Goal: Information Seeking & Learning: Learn about a topic

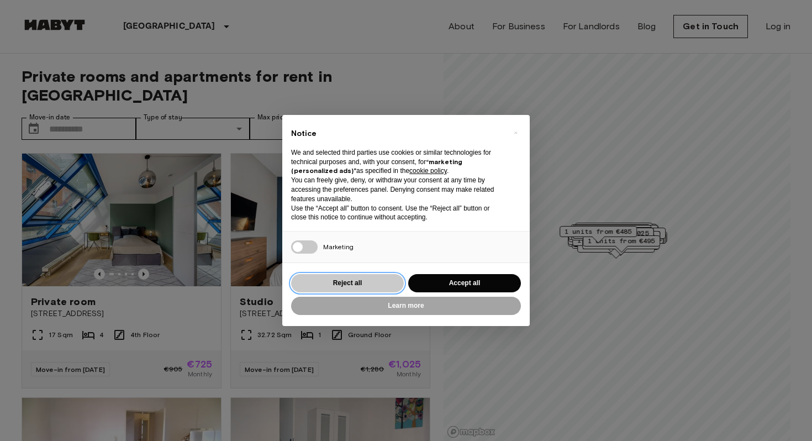
click at [359, 277] on button "Reject all" at bounding box center [347, 283] width 113 height 18
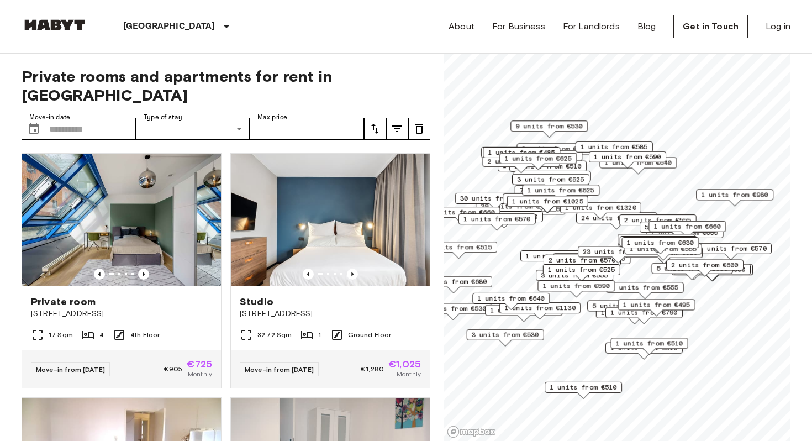
scroll to position [3, 0]
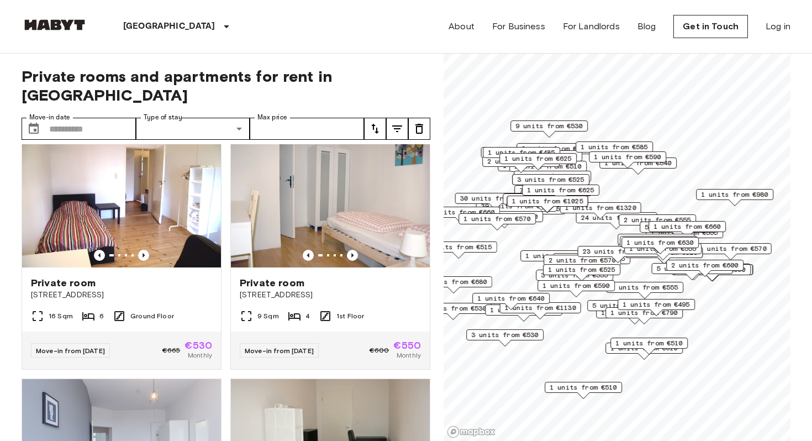
scroll to position [257, 0]
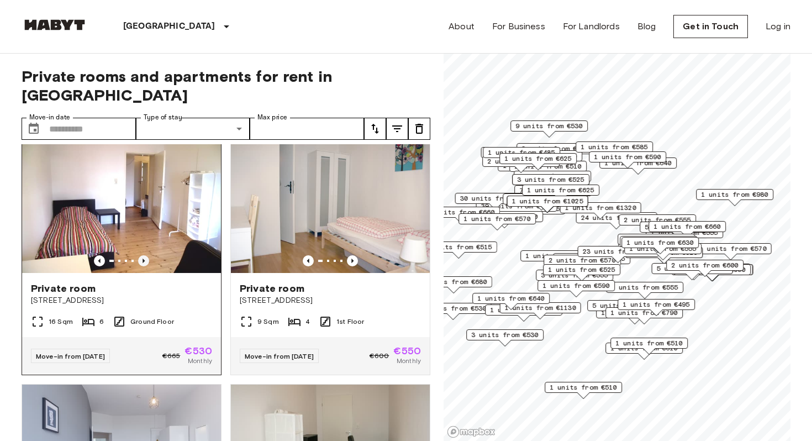
click at [145, 255] on icon "Previous image" at bounding box center [143, 260] width 11 height 11
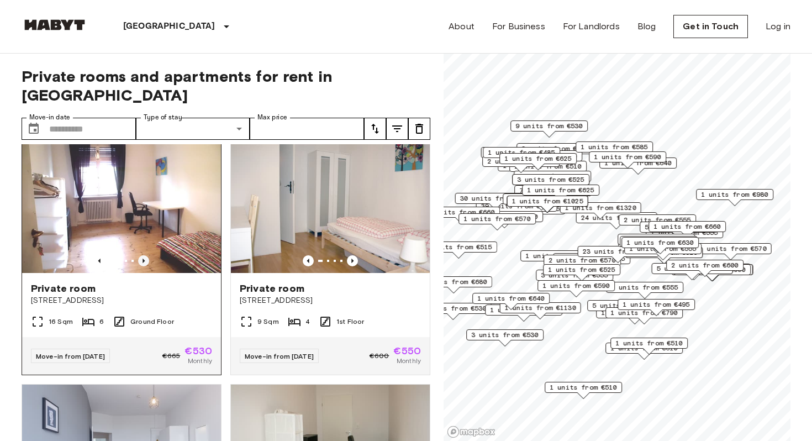
click at [145, 255] on icon "Previous image" at bounding box center [143, 260] width 11 height 11
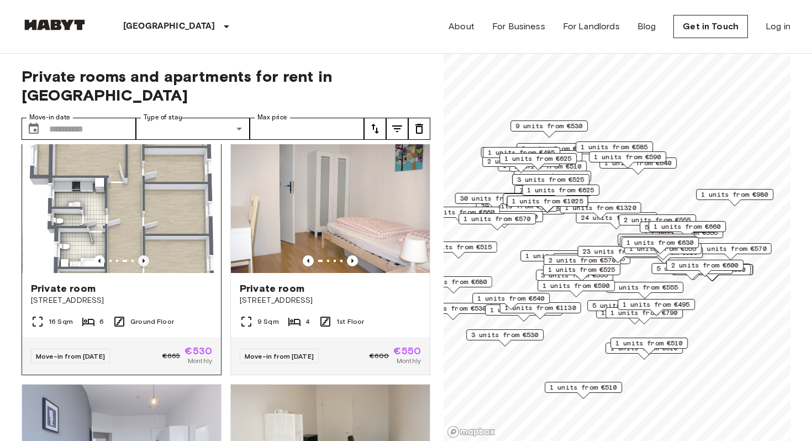
click at [145, 255] on icon "Previous image" at bounding box center [143, 260] width 11 height 11
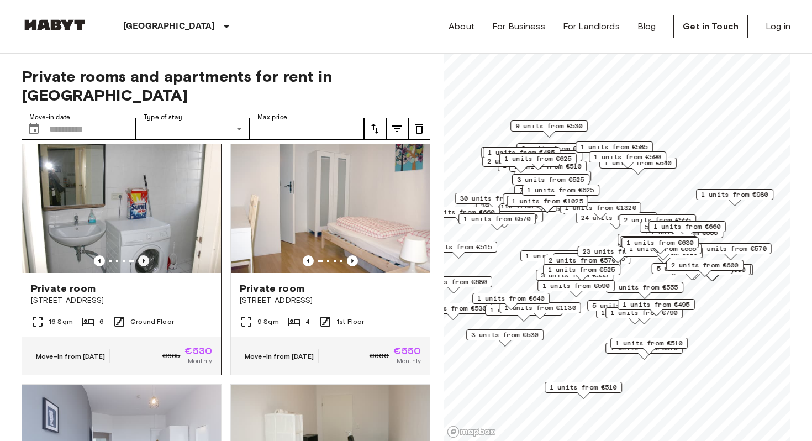
click at [145, 255] on icon "Previous image" at bounding box center [143, 260] width 11 height 11
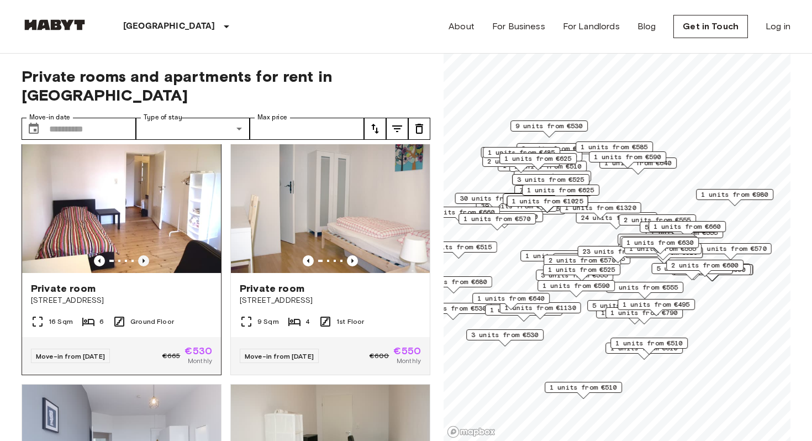
click at [145, 255] on icon "Previous image" at bounding box center [143, 260] width 11 height 11
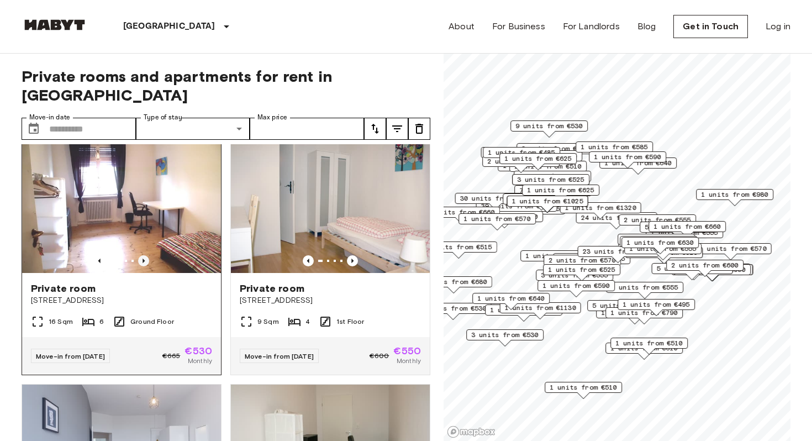
click at [145, 255] on icon "Previous image" at bounding box center [143, 260] width 11 height 11
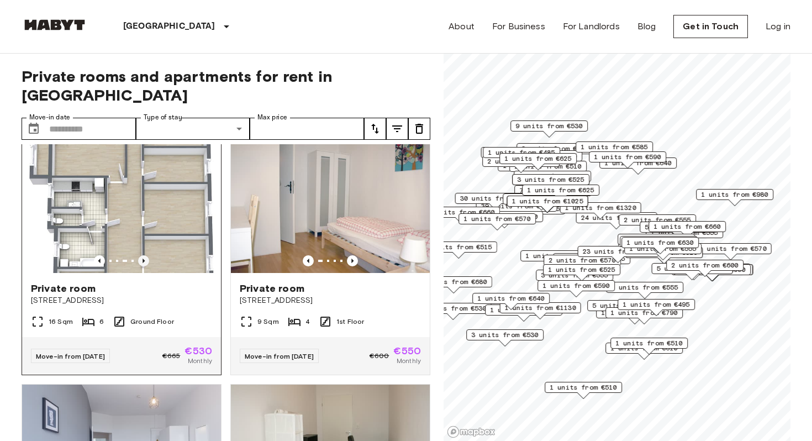
click at [146, 255] on icon "Previous image" at bounding box center [143, 260] width 11 height 11
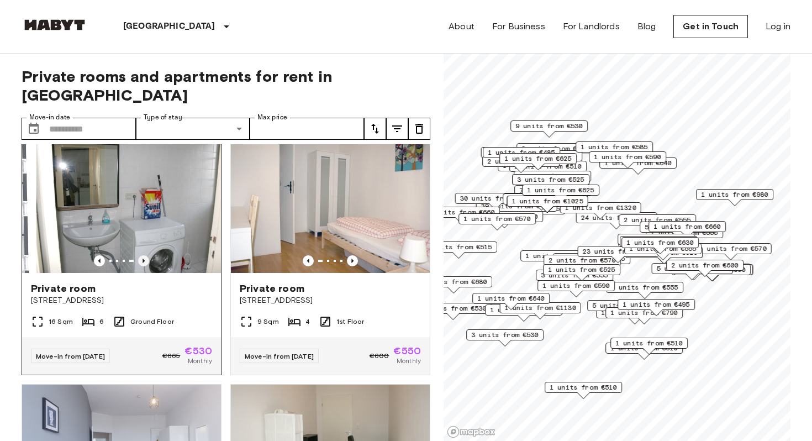
click at [146, 255] on icon "Previous image" at bounding box center [143, 260] width 11 height 11
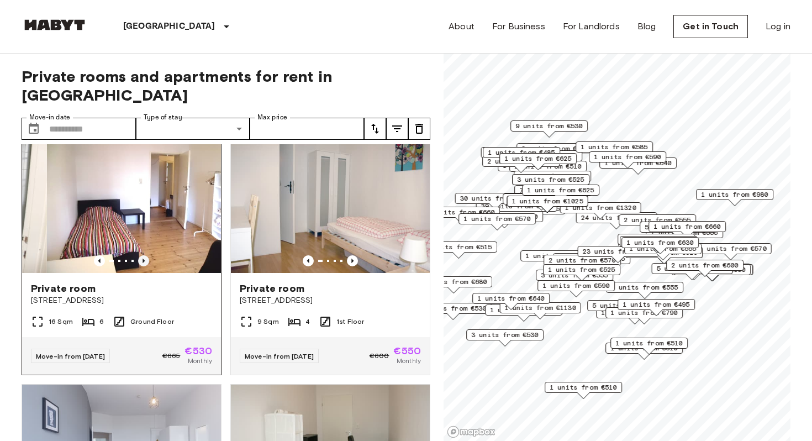
click at [146, 255] on icon "Previous image" at bounding box center [143, 260] width 11 height 11
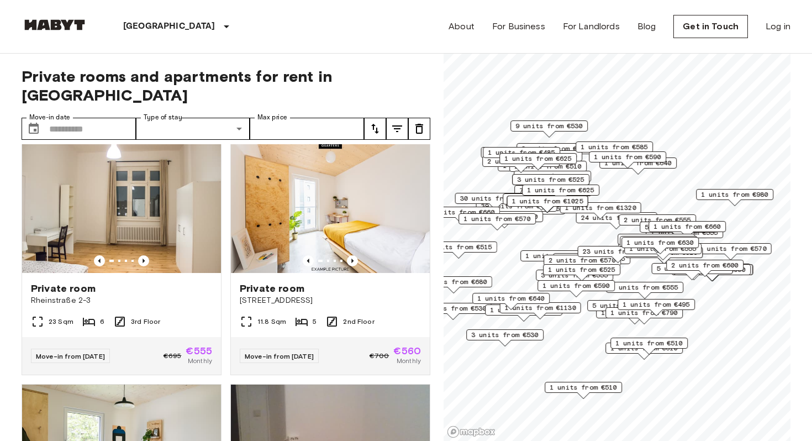
scroll to position [748, 0]
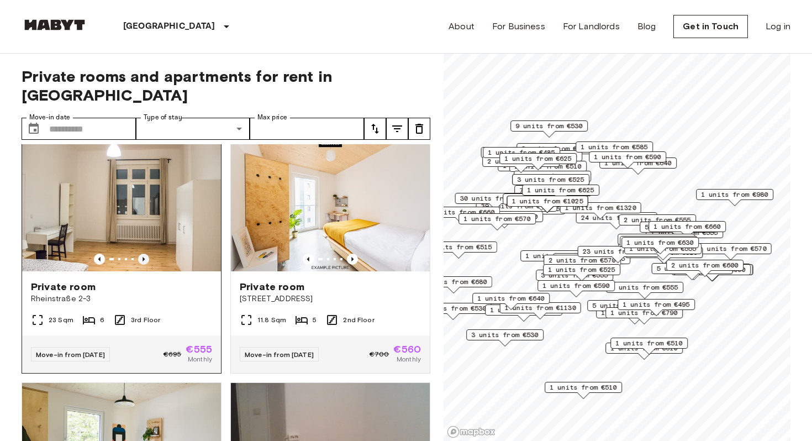
click at [142, 254] on icon "Previous image" at bounding box center [143, 259] width 11 height 11
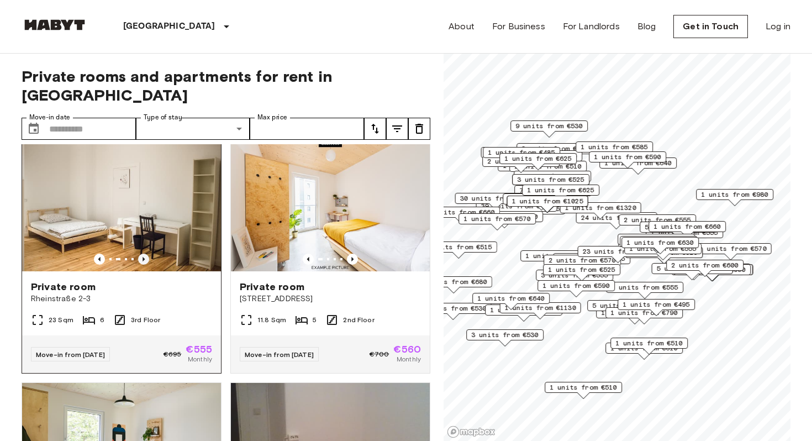
click at [142, 254] on icon "Previous image" at bounding box center [143, 259] width 11 height 11
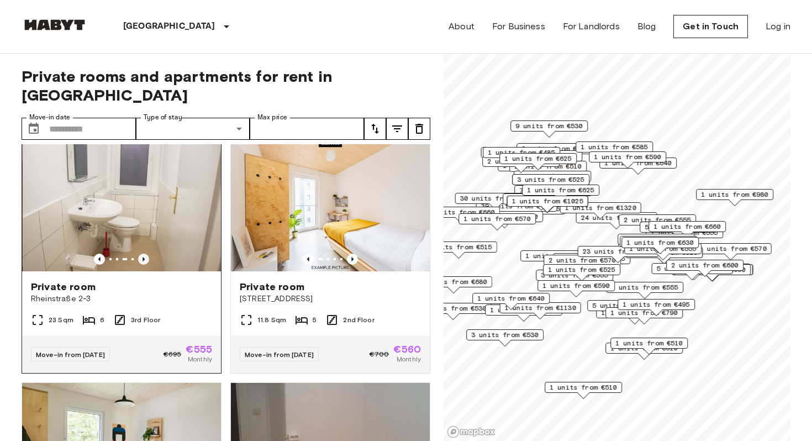
click at [142, 254] on icon "Previous image" at bounding box center [143, 259] width 11 height 11
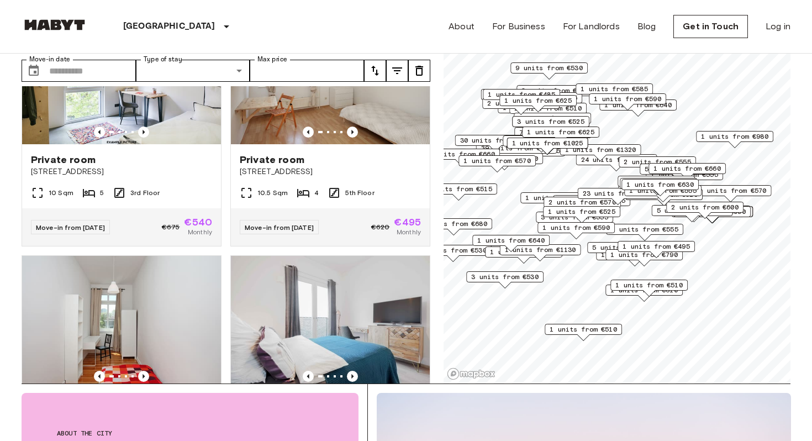
scroll to position [4973, 0]
